Goal: Communication & Community: Answer question/provide support

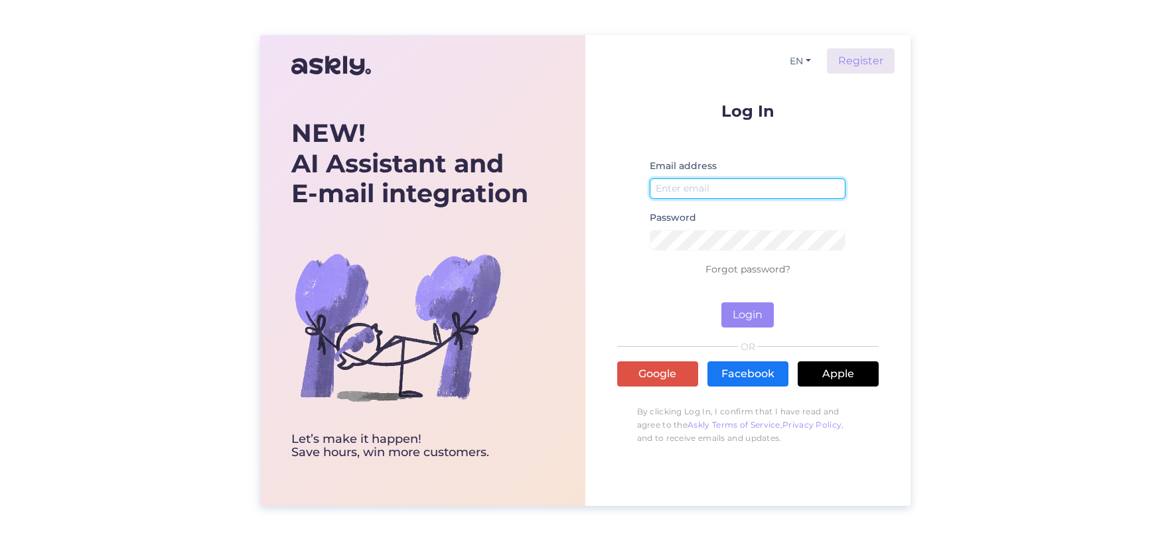
type input "[EMAIL_ADDRESS][DOMAIN_NAME]"
click at [748, 311] on button "Login" at bounding box center [747, 315] width 52 height 25
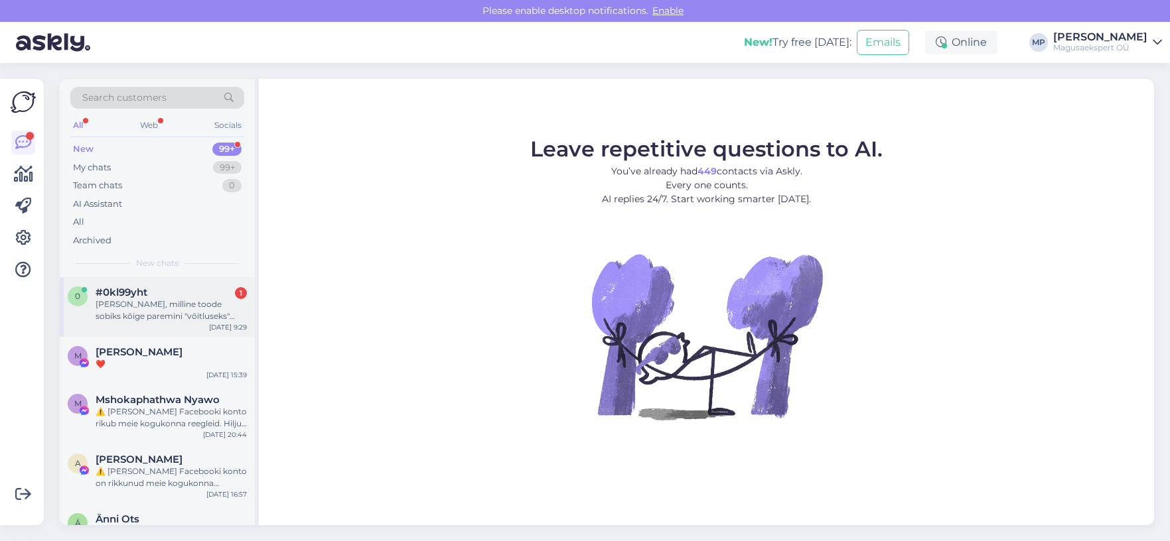
click at [179, 303] on div "[PERSON_NAME], milline toode sobiks kõige paremini "võitluseks" kortsukestega ü…" at bounding box center [171, 311] width 151 height 24
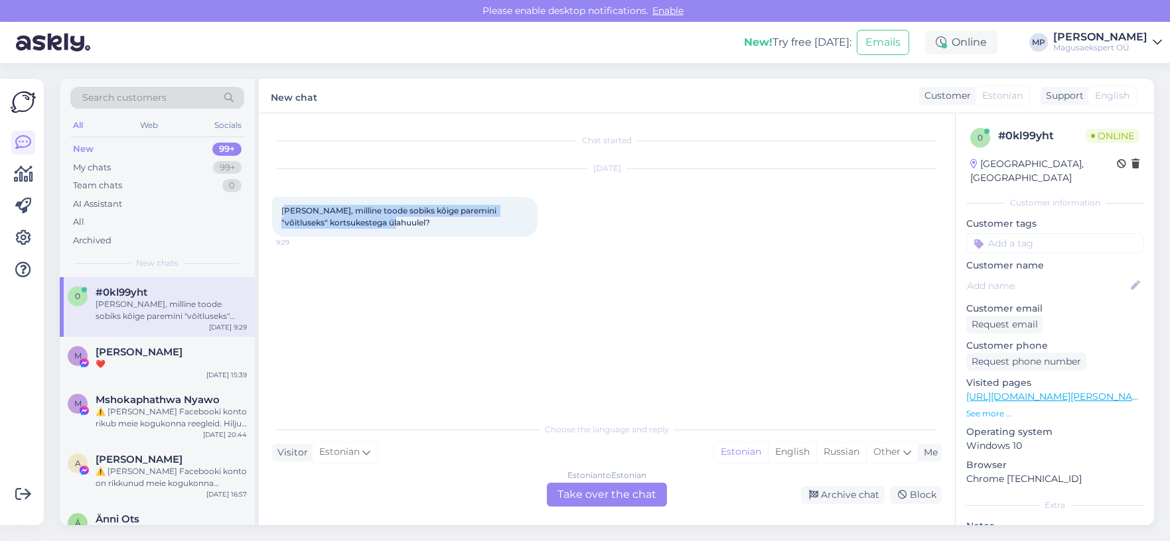
drag, startPoint x: 285, startPoint y: 209, endPoint x: 393, endPoint y: 227, distance: 109.6
click at [393, 227] on div "[PERSON_NAME], milline toode sobiks kõige paremini "võitluseks" kortsukestega ü…" at bounding box center [404, 217] width 265 height 40
copy span "ere, milline toode sobiks kõige paremini "võitluseks" kortsukestega ülahuulel?"
click at [607, 495] on div "Estonian to Estonian Take over the chat" at bounding box center [607, 495] width 120 height 24
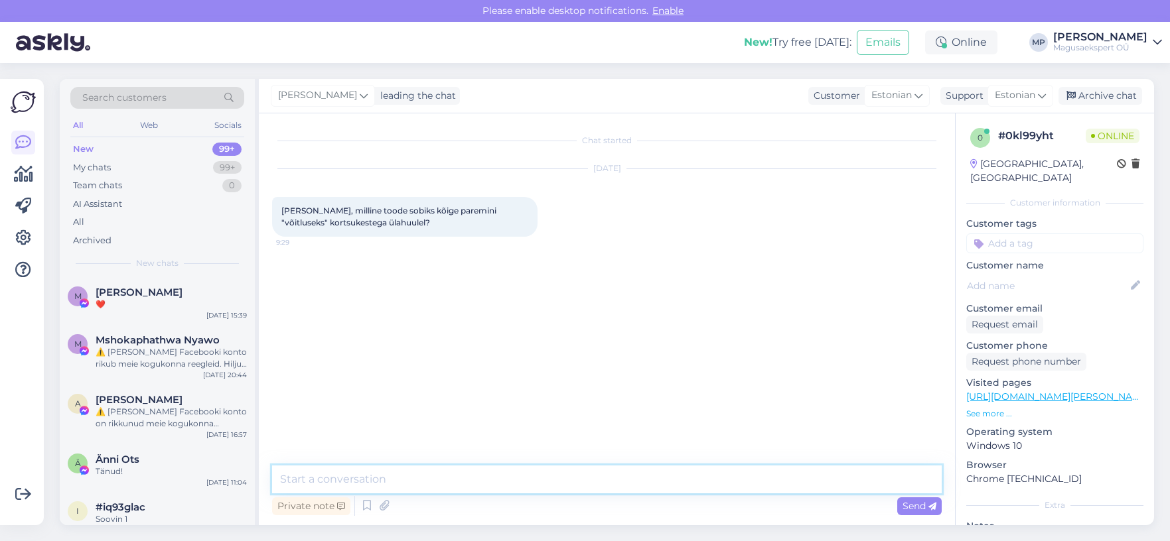
click at [305, 476] on textarea at bounding box center [607, 480] width 670 height 28
paste textarea "Tere [PERSON_NAME]! 🌸 Ülahuule kortsukeste vastu soovitan meie Proaora Retinool…"
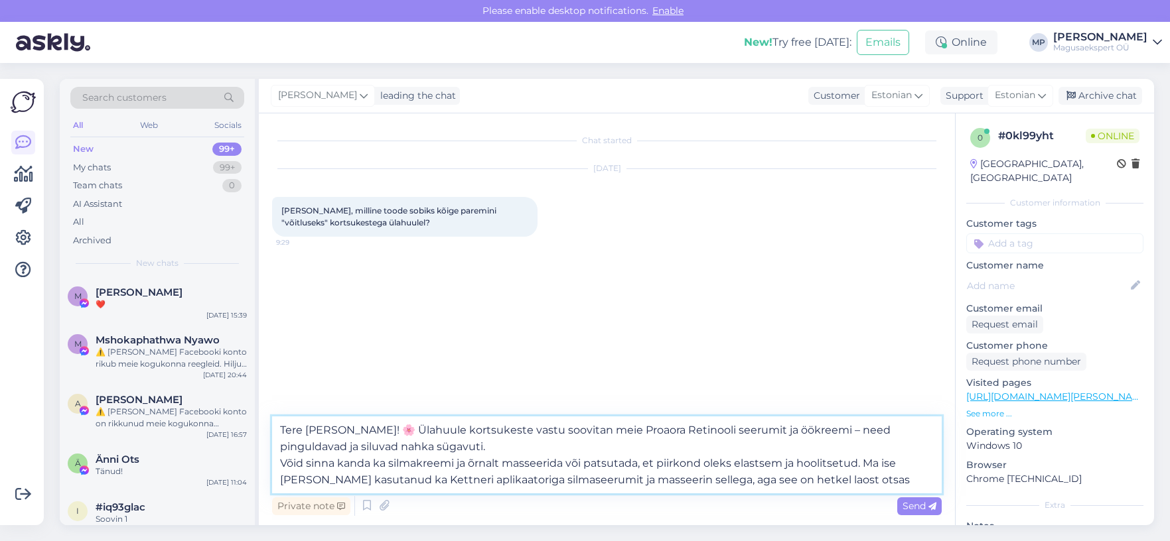
type textarea "Tere [PERSON_NAME]! 🌸 Ülahuule kortsukeste vastu soovitan meie Proaora Retinool…"
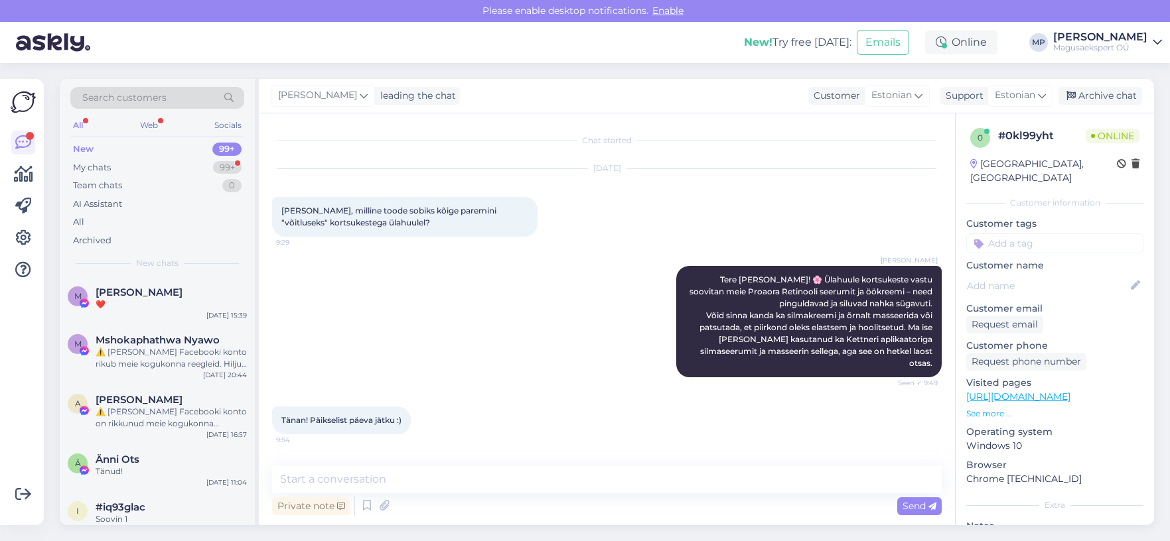
click at [401, 415] on span "Tänan! Päikselist päeva jätku :)" at bounding box center [341, 420] width 120 height 10
click at [335, 482] on textarea at bounding box center [607, 480] width 670 height 28
type textarea "😊"
